Goal: Information Seeking & Learning: Learn about a topic

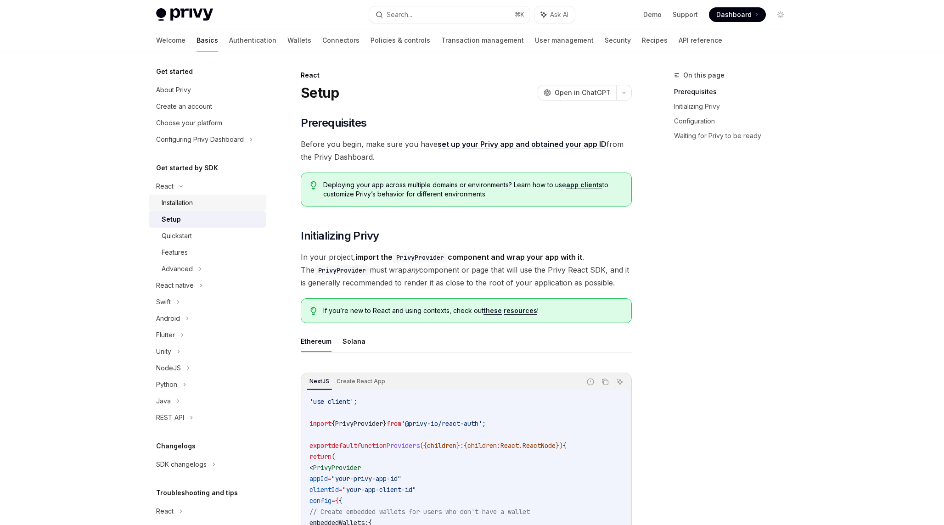
click at [185, 202] on div "Installation" at bounding box center [177, 203] width 31 height 11
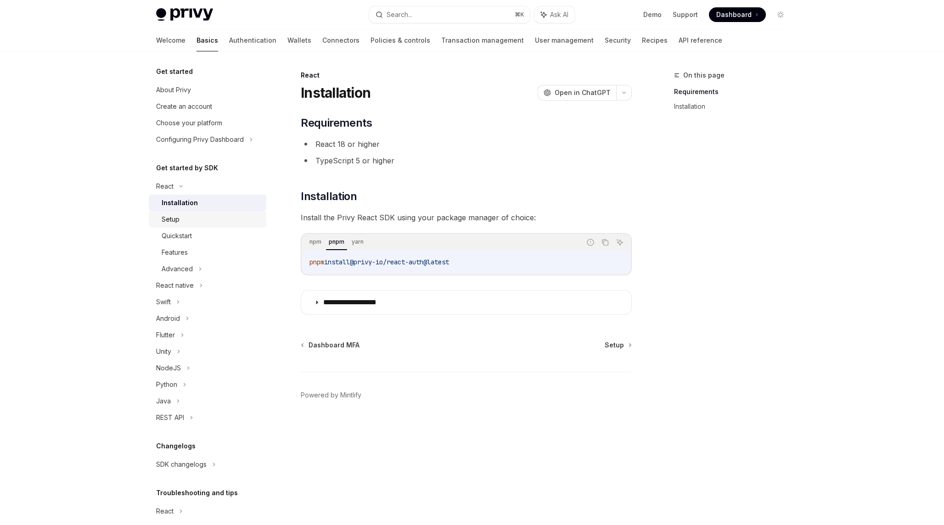
click at [197, 224] on div "Setup" at bounding box center [211, 219] width 99 height 11
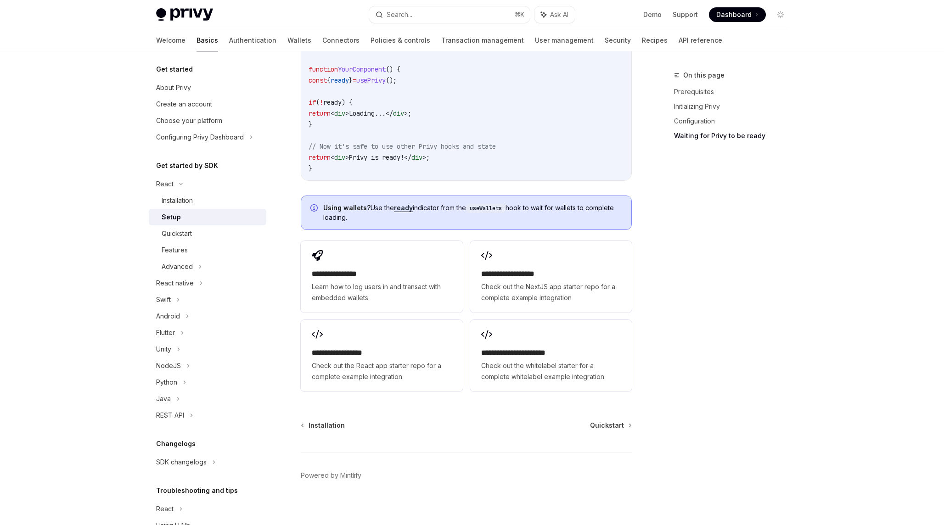
scroll to position [1045, 0]
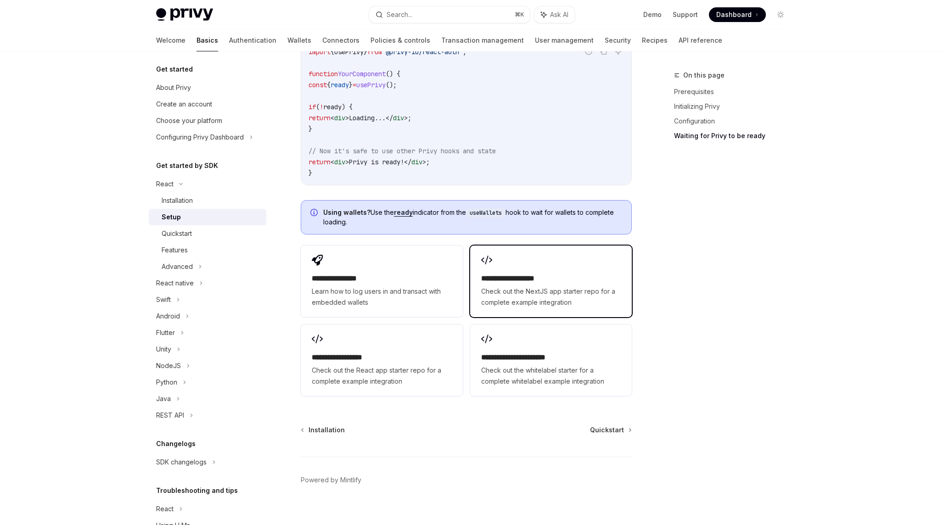
click at [488, 273] on h2 "**********" at bounding box center [551, 278] width 140 height 11
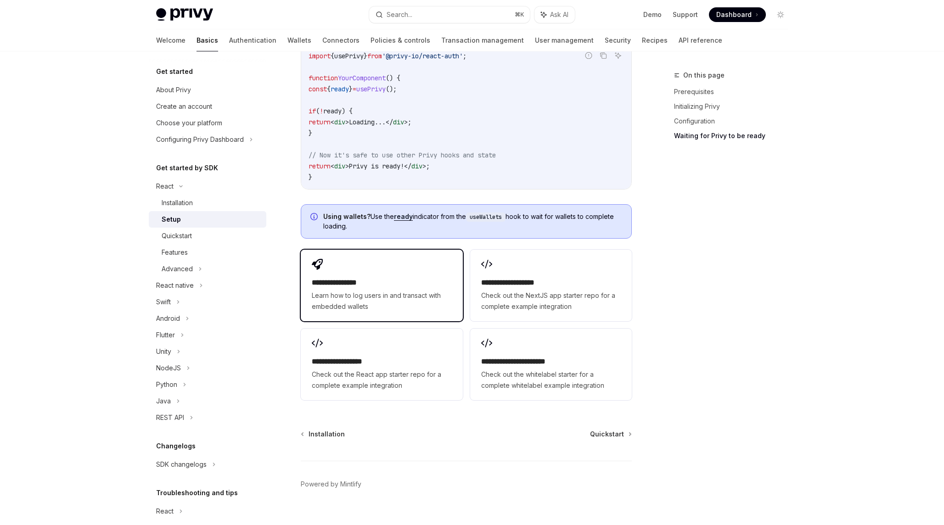
scroll to position [1041, 0]
click at [373, 267] on div "**********" at bounding box center [382, 285] width 162 height 72
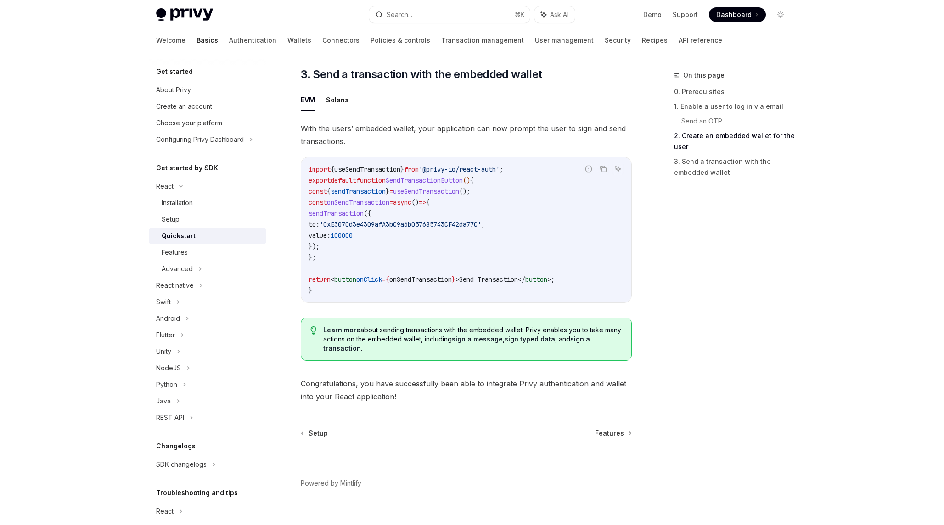
scroll to position [810, 0]
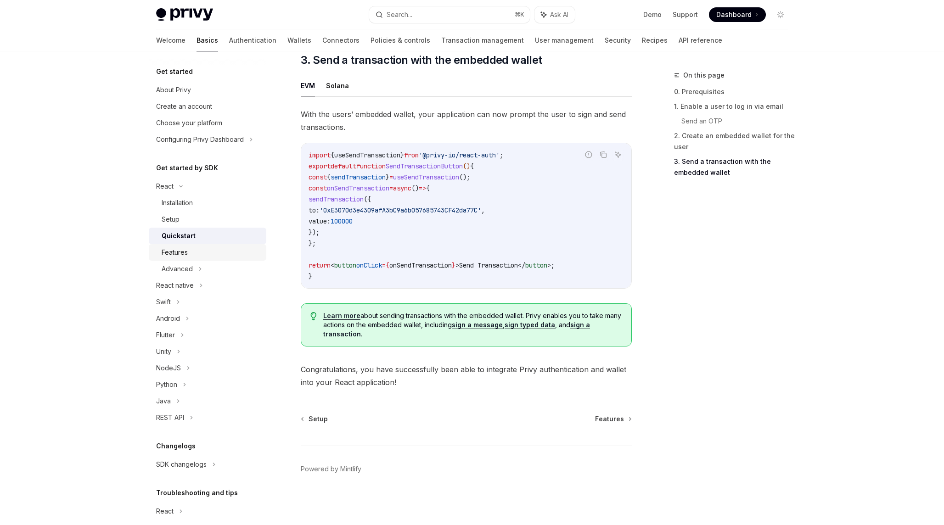
click at [227, 252] on div "Features" at bounding box center [211, 252] width 99 height 11
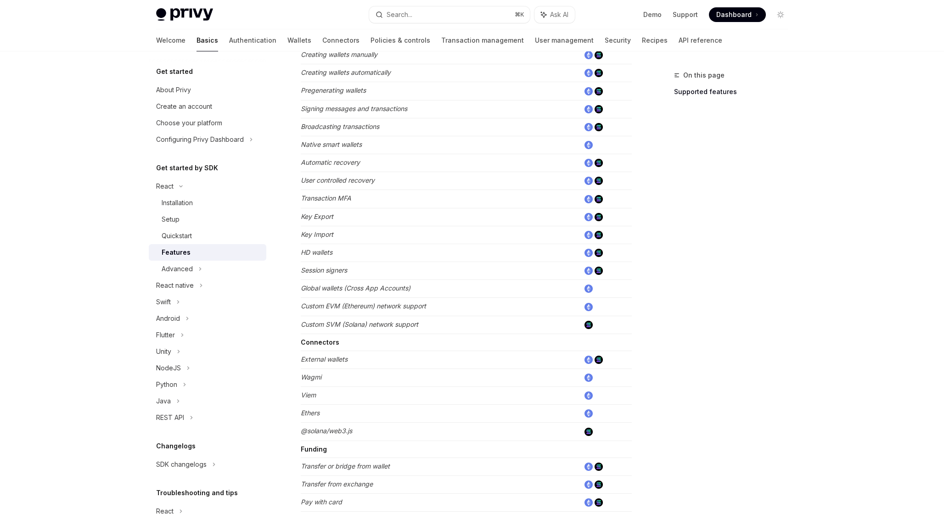
scroll to position [452, 0]
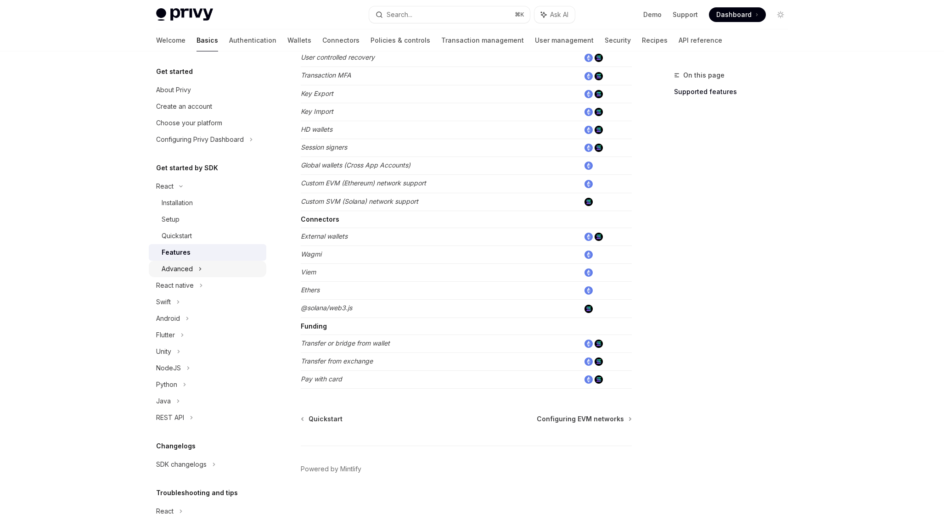
click at [232, 262] on div "Advanced" at bounding box center [208, 269] width 118 height 17
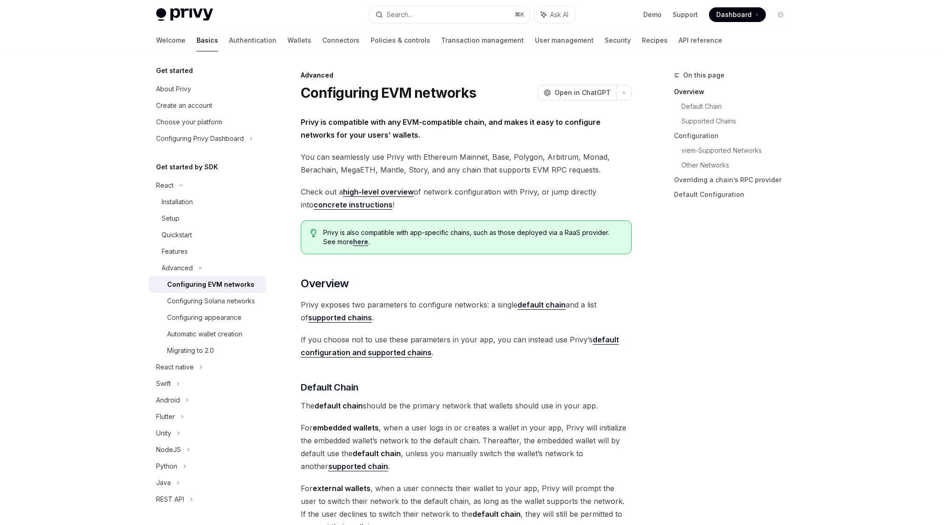
click at [245, 287] on div "Configuring EVM networks" at bounding box center [210, 284] width 87 height 11
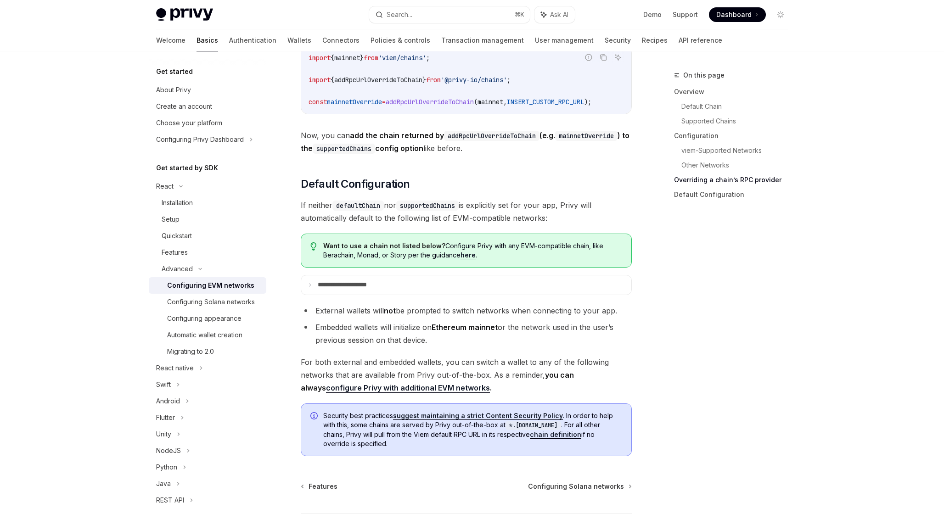
scroll to position [2247, 0]
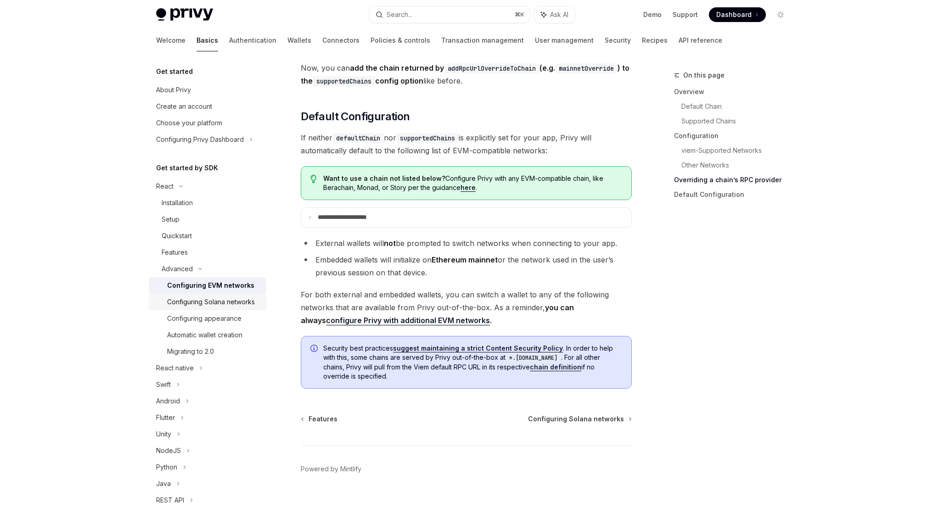
click at [241, 299] on div "Configuring Solana networks" at bounding box center [211, 302] width 88 height 11
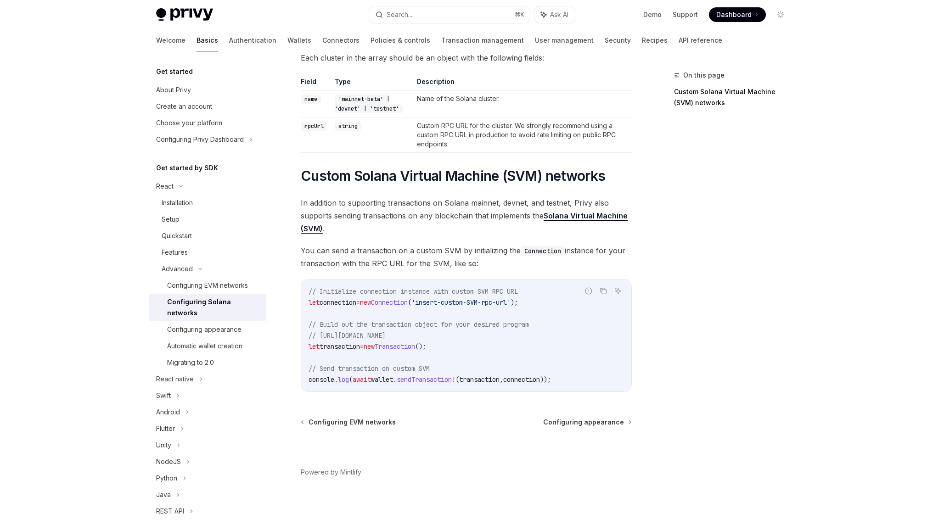
scroll to position [266, 0]
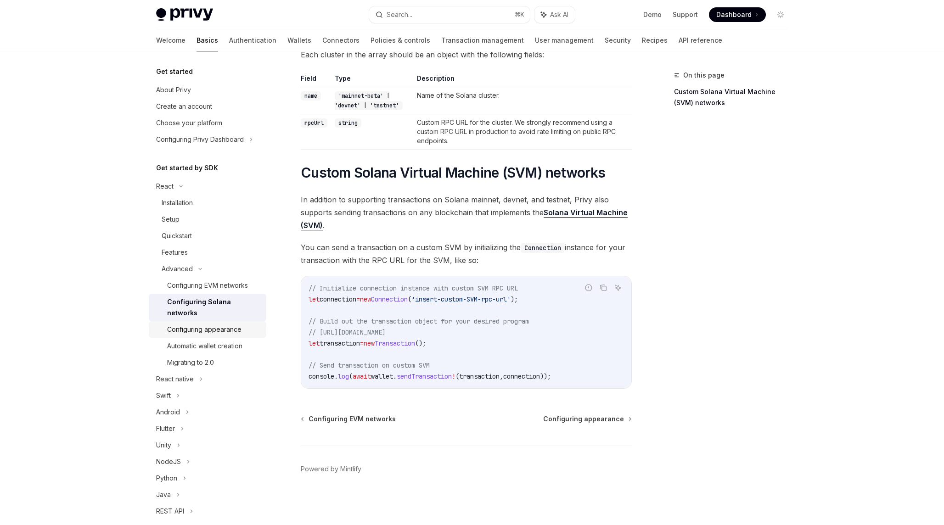
click at [237, 324] on div "Configuring appearance" at bounding box center [204, 329] width 74 height 11
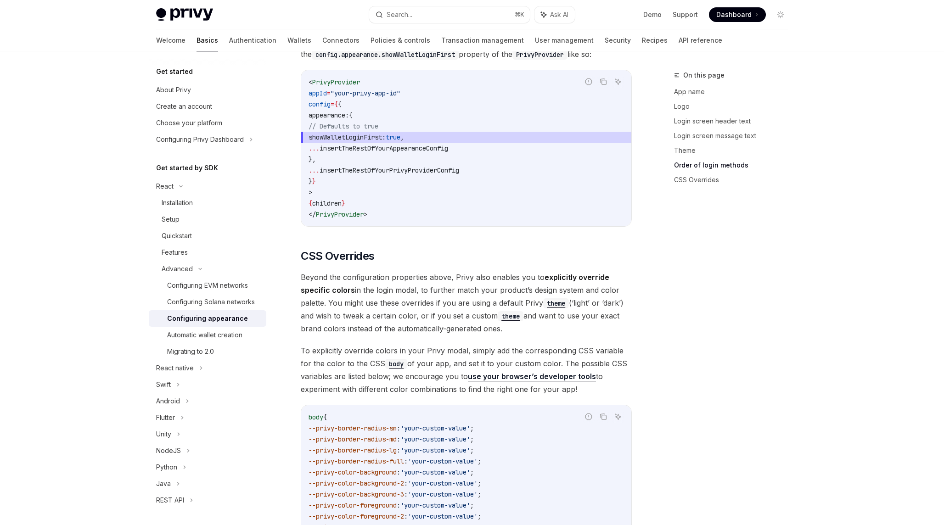
scroll to position [1945, 0]
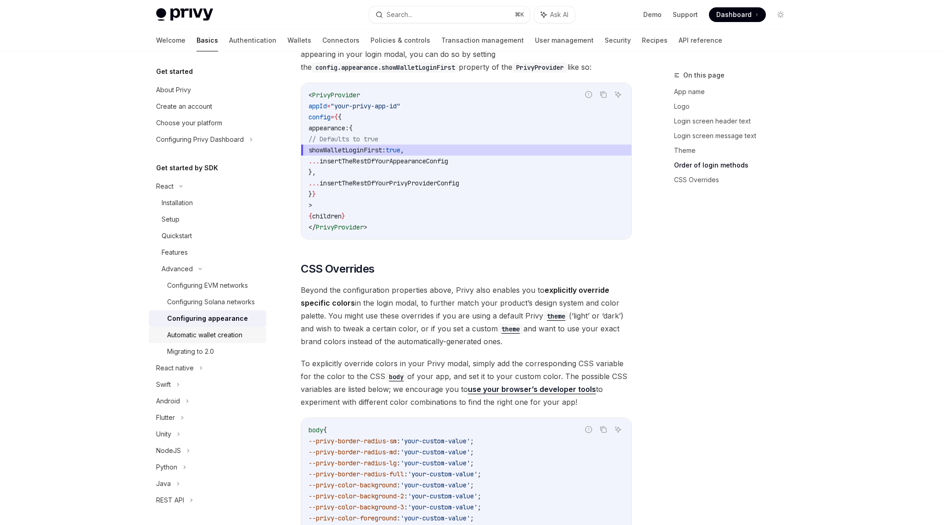
click at [210, 339] on div "Automatic wallet creation" at bounding box center [204, 335] width 75 height 11
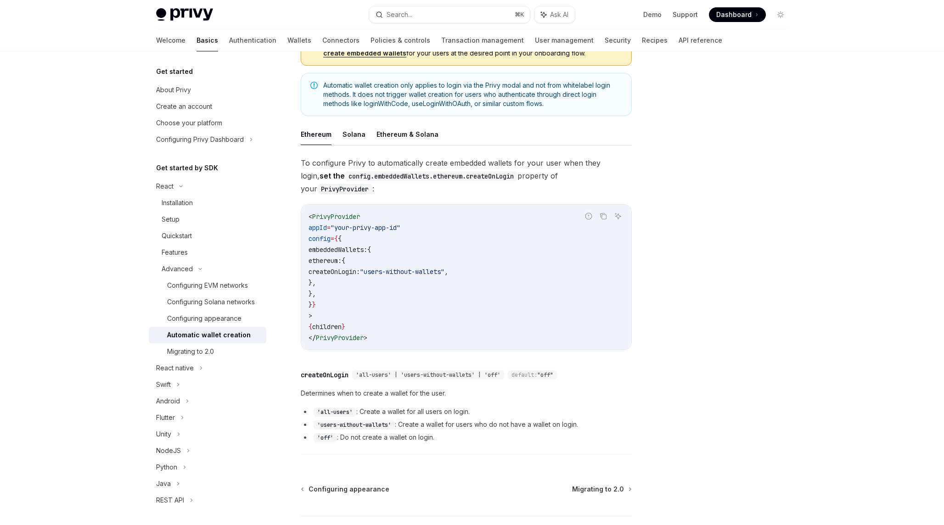
scroll to position [129, 0]
click at [221, 350] on div "Migrating to 2.0" at bounding box center [214, 351] width 94 height 11
type textarea "*"
